Goal: Navigation & Orientation: Understand site structure

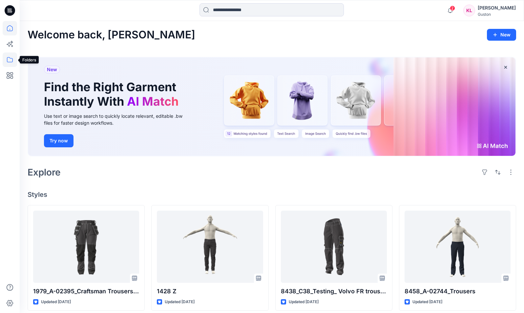
click at [10, 61] on icon at bounding box center [10, 60] width 14 height 14
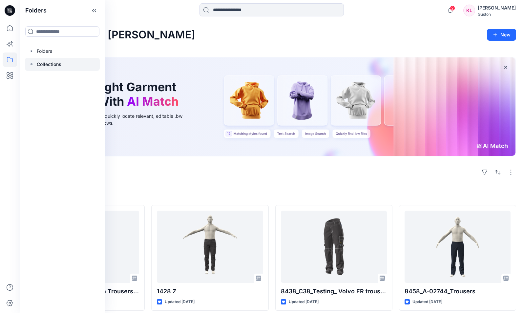
click at [46, 62] on p "Collections" at bounding box center [49, 64] width 25 height 8
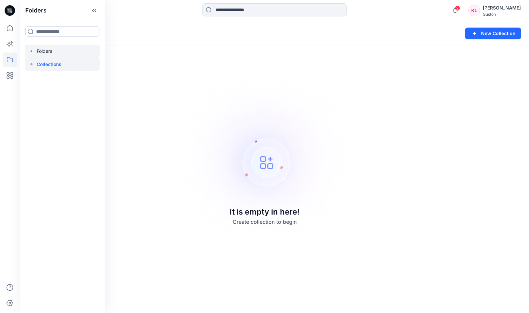
click at [46, 53] on div at bounding box center [62, 51] width 75 height 13
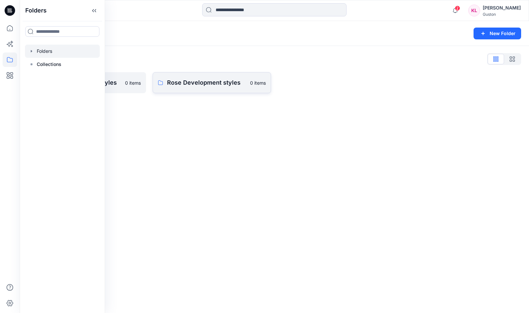
click at [184, 84] on p "Rose Development styles" at bounding box center [206, 82] width 79 height 9
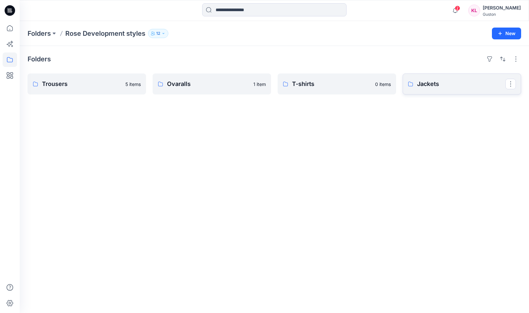
click at [397, 84] on p "Jackets" at bounding box center [461, 83] width 88 height 9
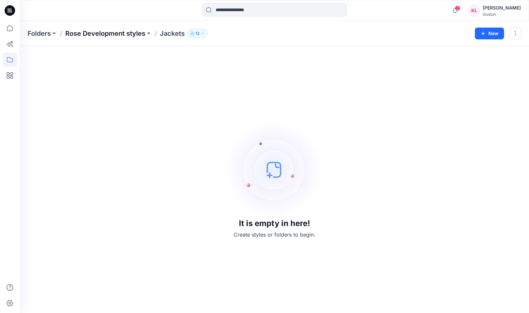
click at [113, 30] on p "Rose Development styles" at bounding box center [105, 33] width 80 height 9
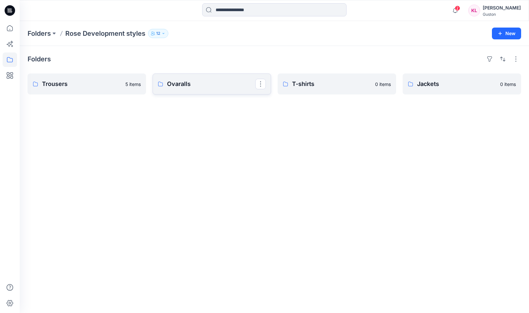
click at [188, 84] on p "Ovaralls" at bounding box center [211, 83] width 88 height 9
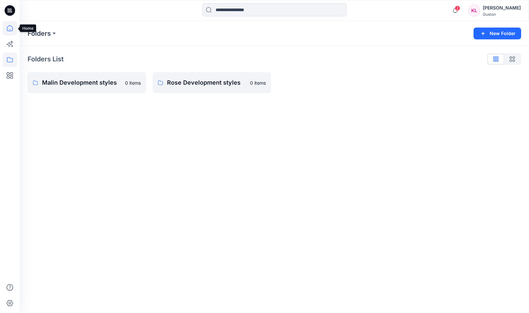
click at [9, 26] on icon at bounding box center [10, 28] width 14 height 14
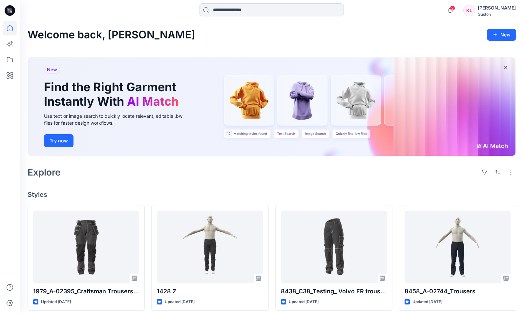
click at [397, 179] on div "Explore" at bounding box center [272, 172] width 489 height 16
